Goal: Transaction & Acquisition: Purchase product/service

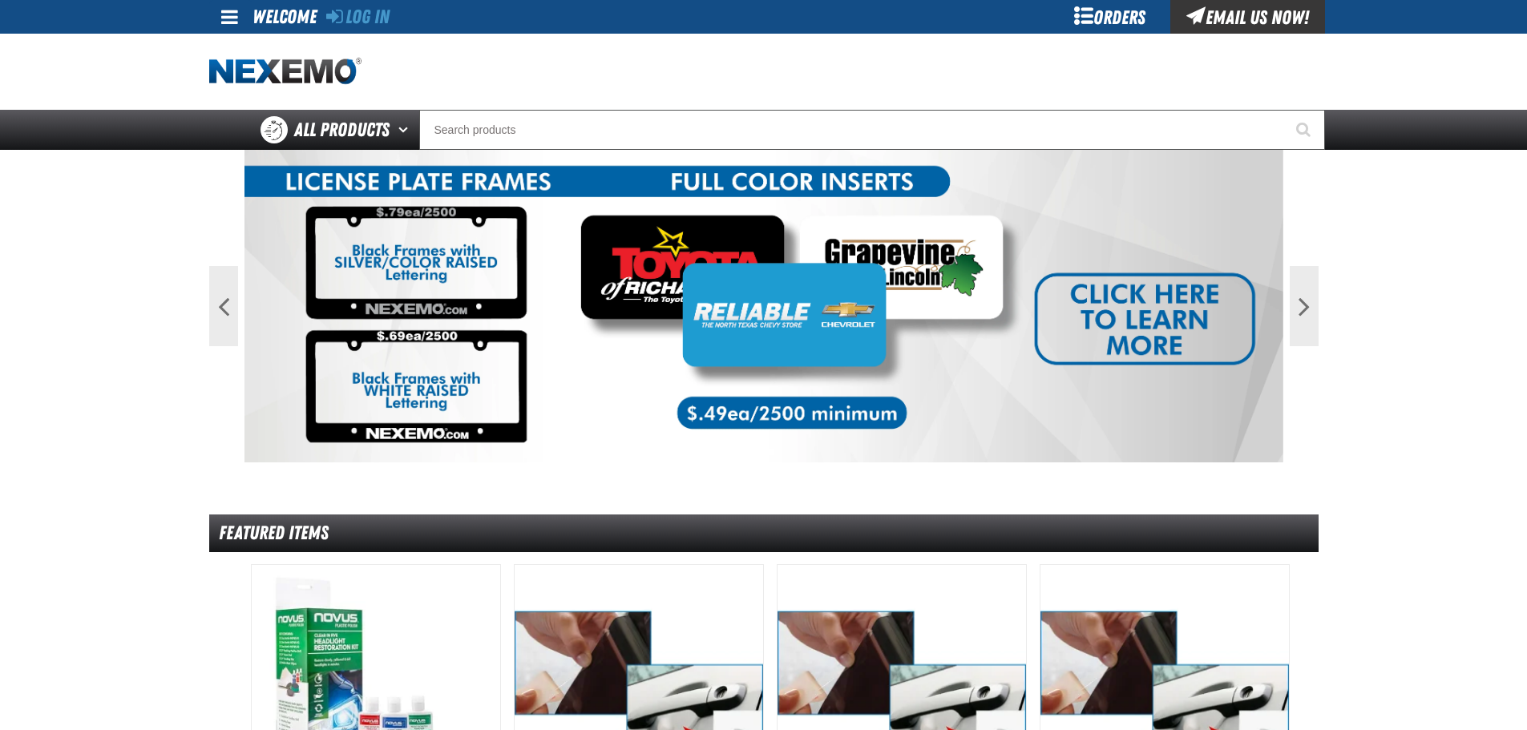
click at [365, 29] on div "Log In" at bounding box center [357, 17] width 63 height 34
click at [366, 22] on link "Log In" at bounding box center [357, 17] width 63 height 22
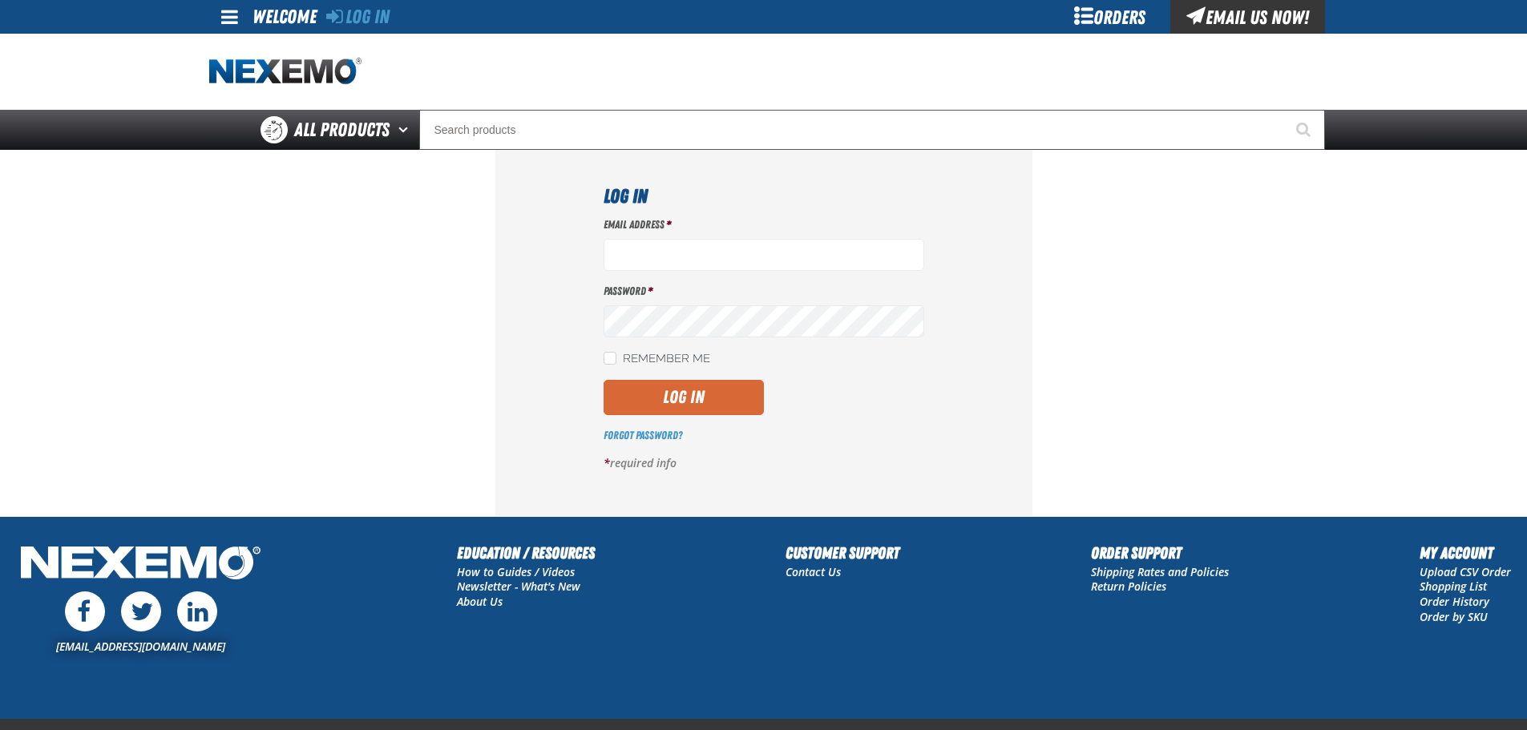
type input "rharris01@vtaig.com"
click at [687, 403] on button "Log In" at bounding box center [684, 397] width 160 height 35
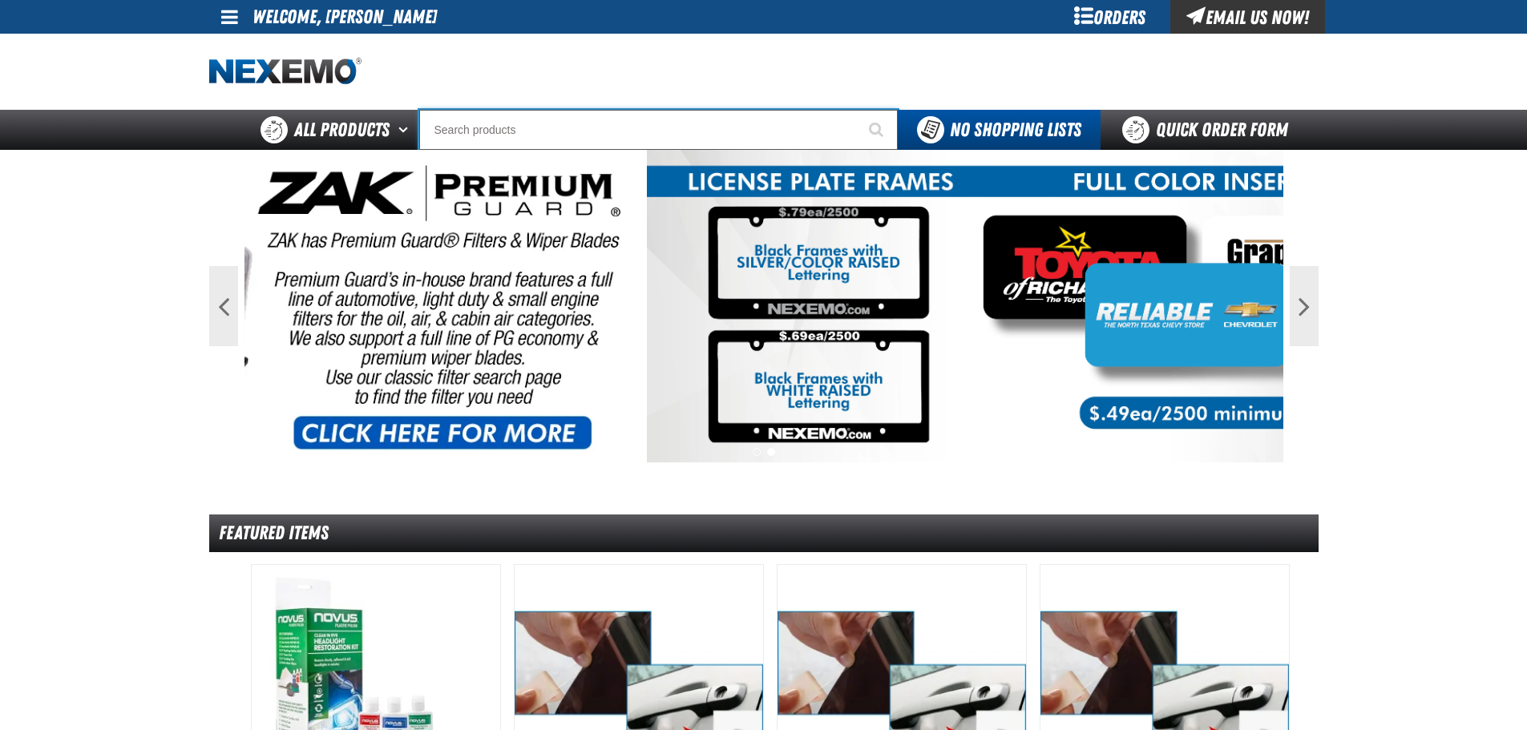
click at [627, 137] on input "Search" at bounding box center [658, 130] width 479 height 40
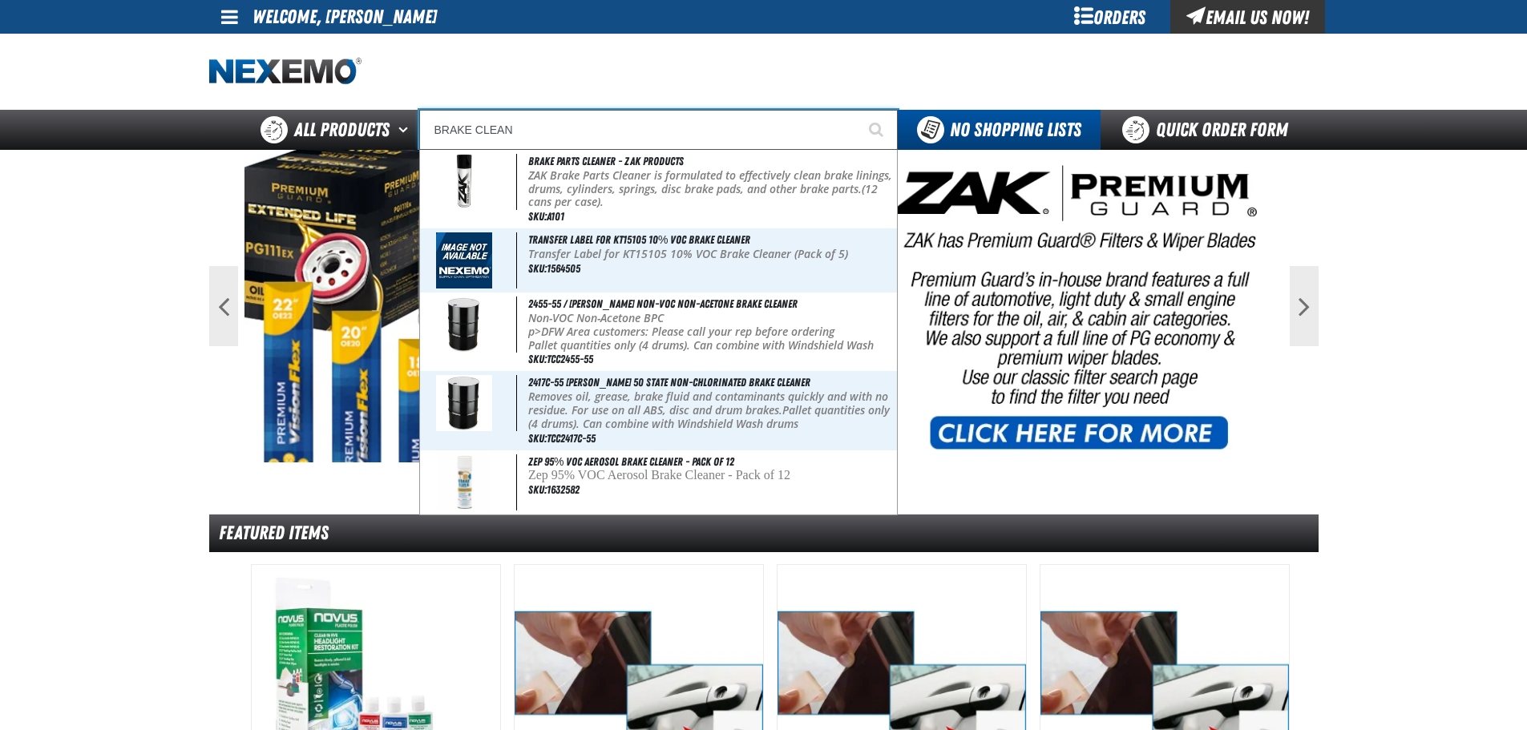
click at [632, 139] on input "BRAKE CLEAN" at bounding box center [658, 130] width 479 height 40
type input "BRAKE CLEAN"
click at [858, 110] on button "Start Searching" at bounding box center [878, 130] width 40 height 40
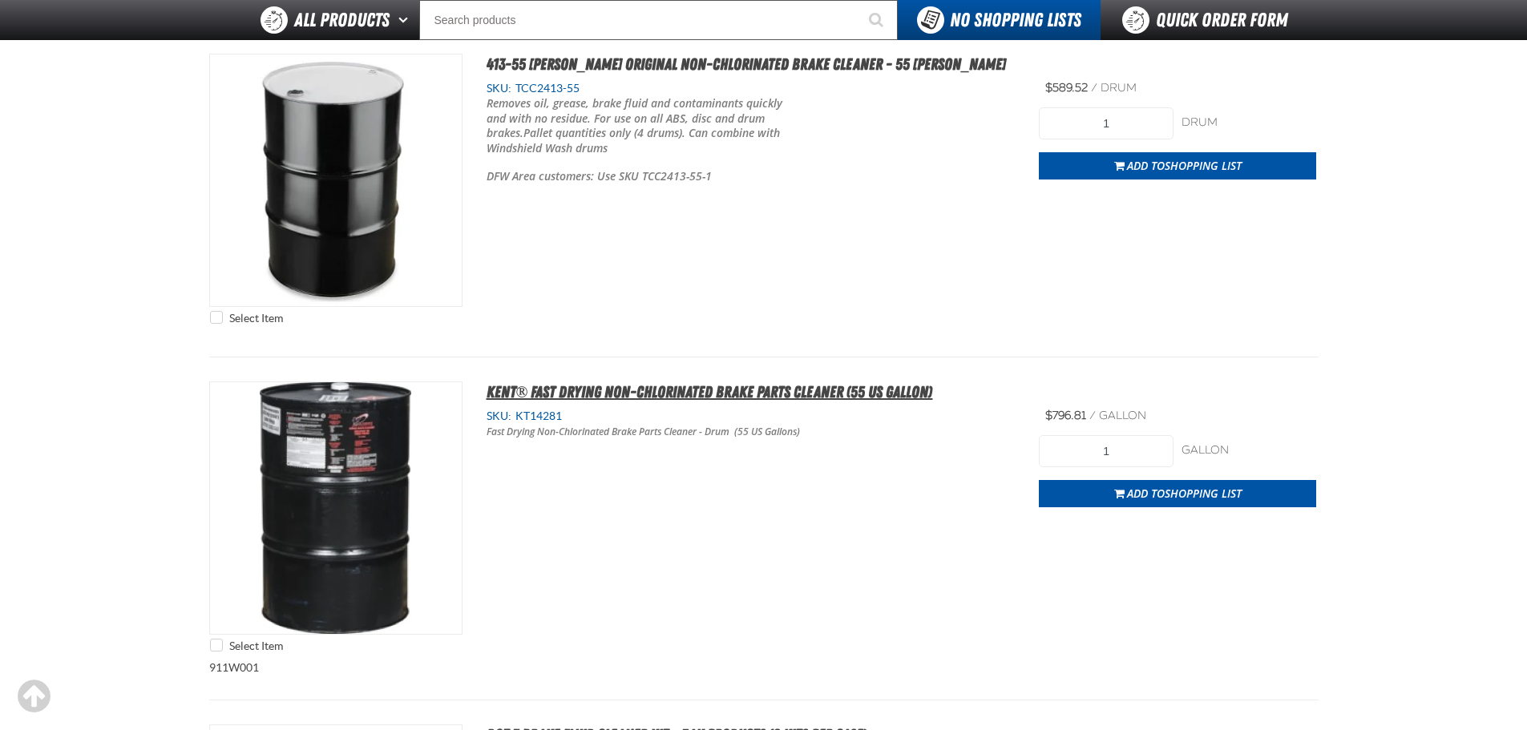
scroll to position [3207, 0]
